Goal: Check status: Check status

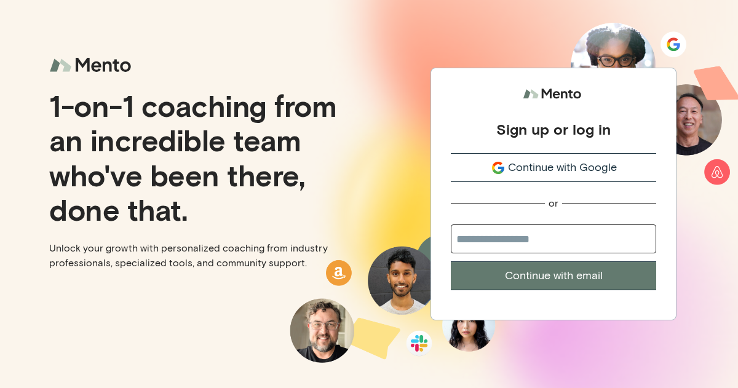
click at [519, 168] on span "Continue with Google" at bounding box center [562, 167] width 109 height 17
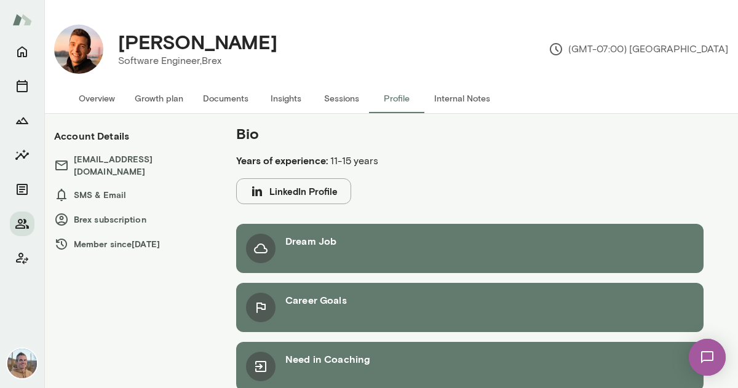
click at [303, 197] on button "LinkedIn Profile" at bounding box center [293, 191] width 115 height 26
click at [351, 89] on button "Sessions" at bounding box center [341, 99] width 55 height 30
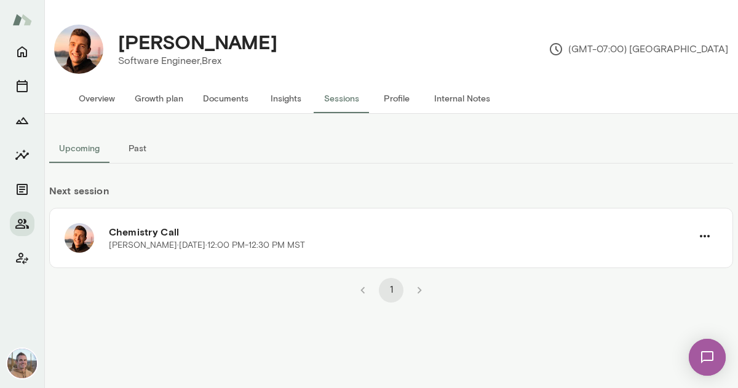
click at [142, 151] on button "Past" at bounding box center [136, 148] width 55 height 30
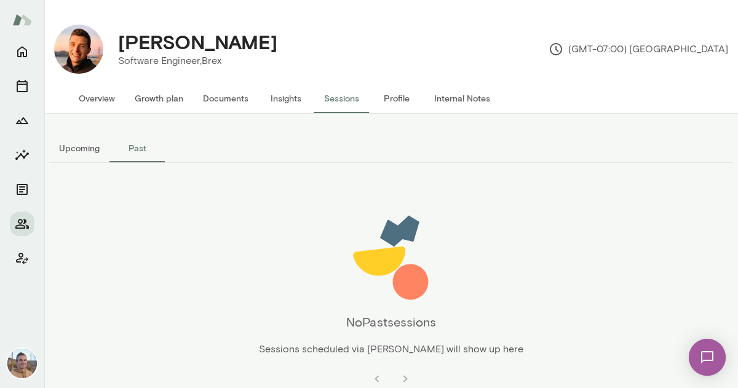
click at [85, 151] on button "Upcoming" at bounding box center [79, 148] width 60 height 30
